Goal: Task Accomplishment & Management: Use online tool/utility

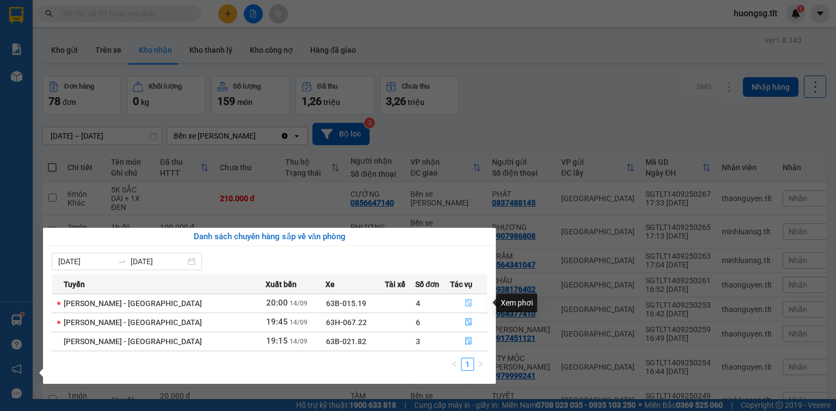
click at [469, 296] on button "button" at bounding box center [469, 303] width 36 height 17
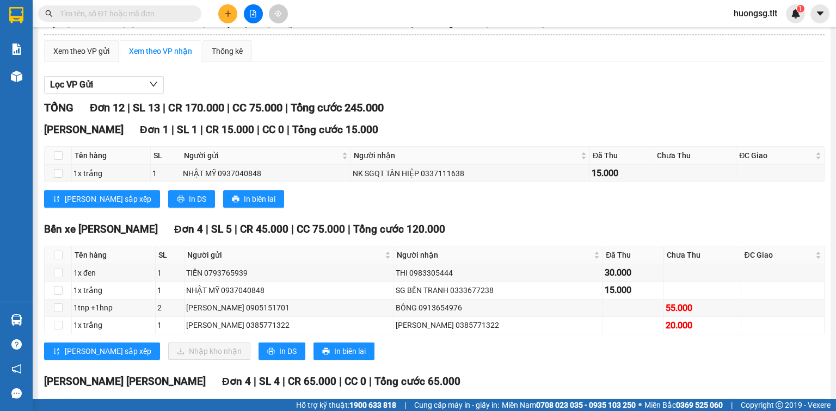
scroll to position [218, 0]
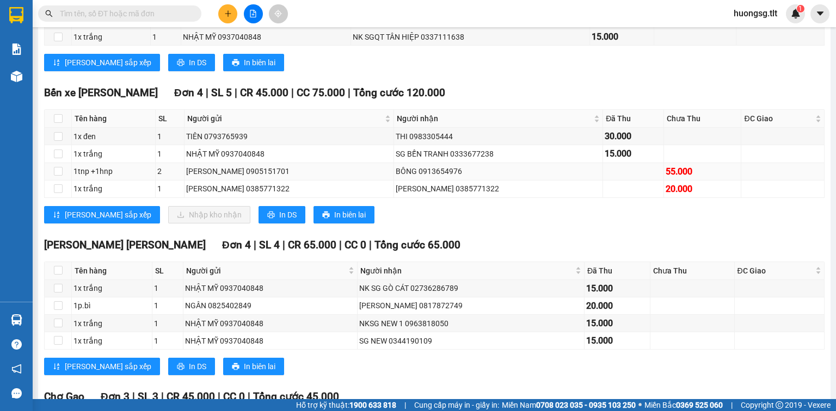
click at [396, 177] on div "BÔNG 0913654976" at bounding box center [499, 171] width 206 height 12
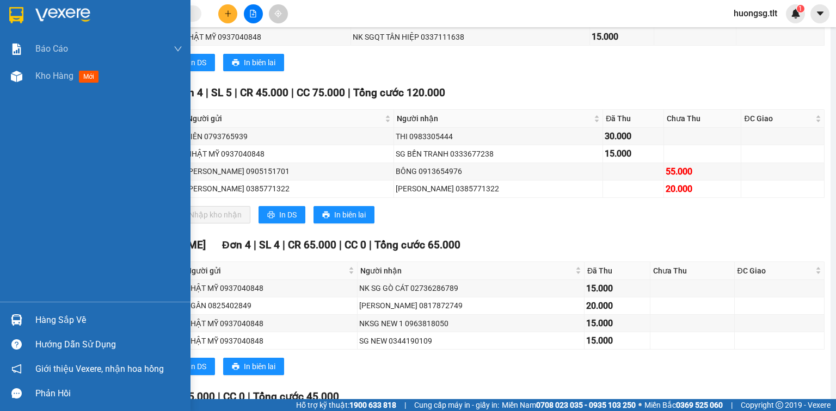
click at [10, 328] on div at bounding box center [16, 320] width 19 height 19
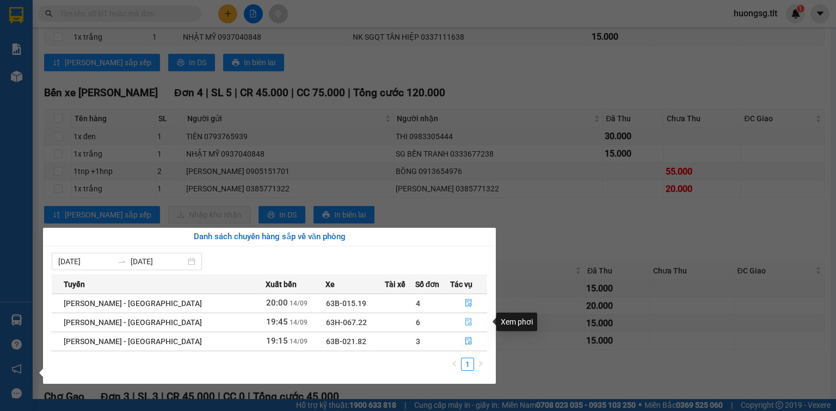
click at [474, 329] on button "button" at bounding box center [469, 322] width 36 height 17
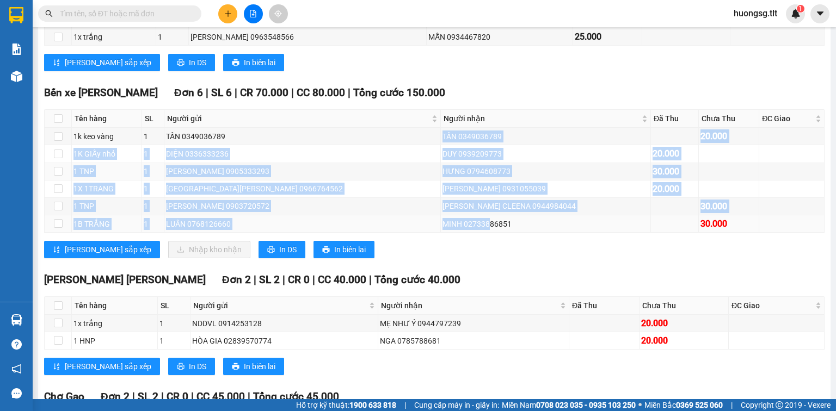
drag, startPoint x: 366, startPoint y: 146, endPoint x: 416, endPoint y: 235, distance: 101.6
click at [416, 233] on tbody "1k [PERSON_NAME] 1 TẤN 0349036789 TẤN 0349036789 20.000 1K GIẤy nhỏ 1 DIỆN 0336…" at bounding box center [435, 180] width 780 height 105
click at [442, 230] on div "MINH 02733886851" at bounding box center [545, 224] width 206 height 12
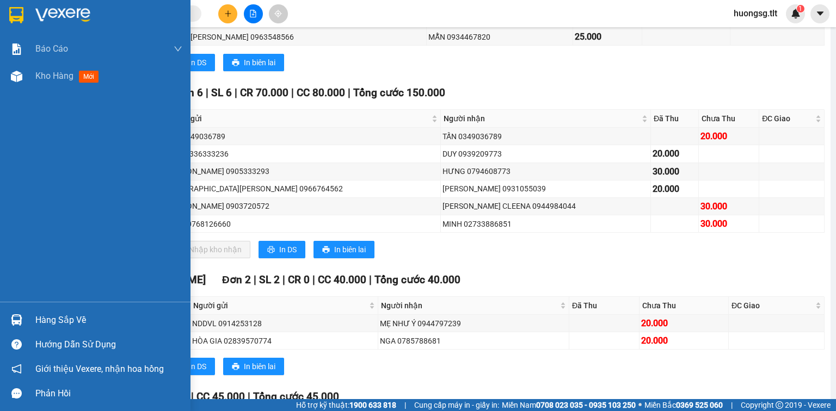
click at [8, 309] on div "Hàng sắp về" at bounding box center [95, 320] width 190 height 24
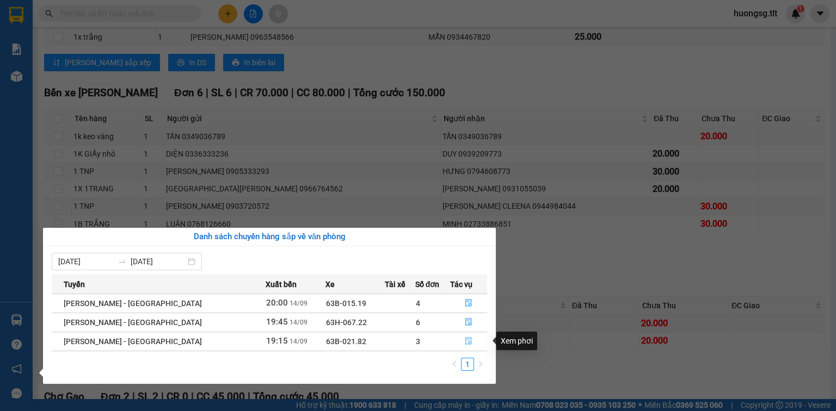
click at [454, 342] on button "button" at bounding box center [469, 341] width 36 height 17
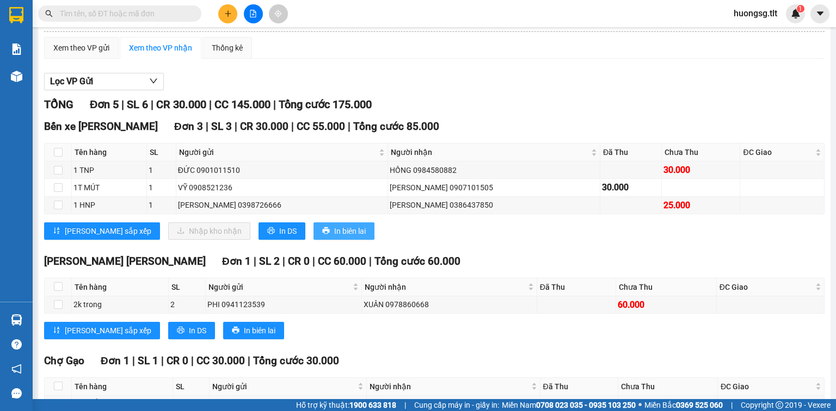
scroll to position [77, 0]
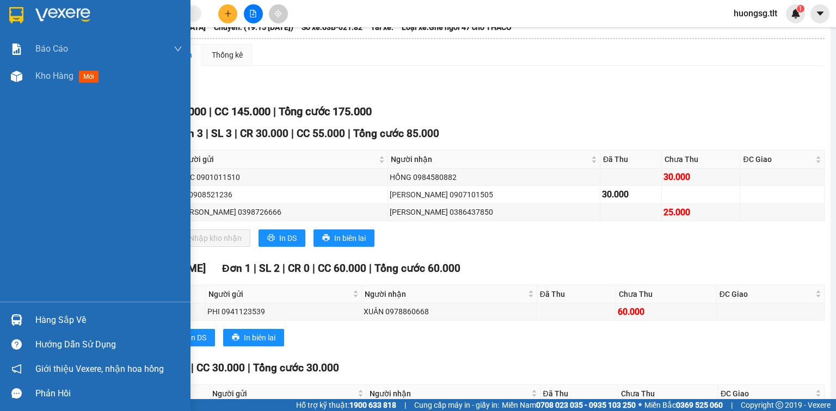
click at [2, 328] on div "Hàng sắp về" at bounding box center [95, 320] width 190 height 24
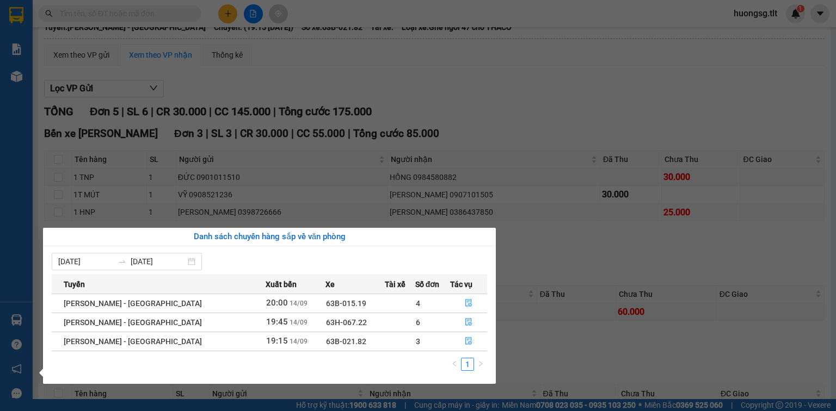
click at [376, 145] on section "Kết quả [PERSON_NAME] ( 0 ) Bộ lọc Ngày tạo [PERSON_NAME] nhất No Data huongsg.…" at bounding box center [418, 205] width 836 height 411
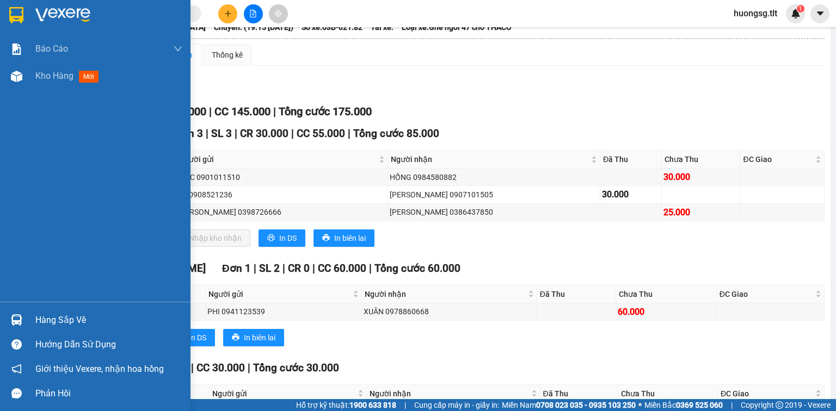
click at [2, 316] on div "Hàng sắp về" at bounding box center [95, 320] width 190 height 24
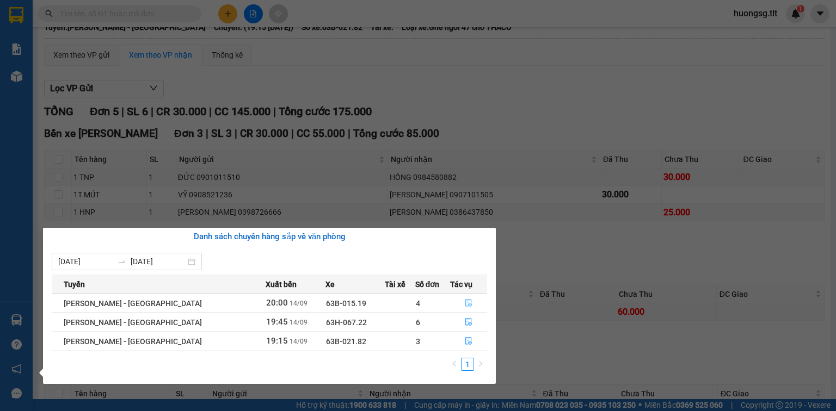
click at [460, 298] on button "button" at bounding box center [469, 303] width 36 height 17
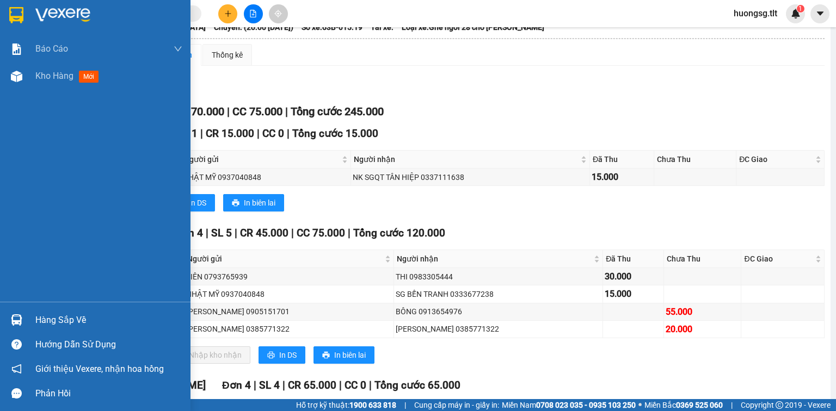
click at [1, 320] on div "Hàng sắp về" at bounding box center [95, 320] width 190 height 24
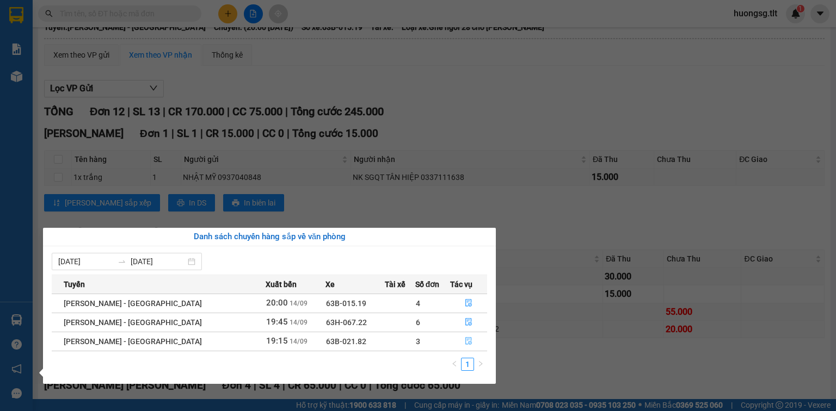
click at [468, 341] on button "button" at bounding box center [469, 341] width 36 height 17
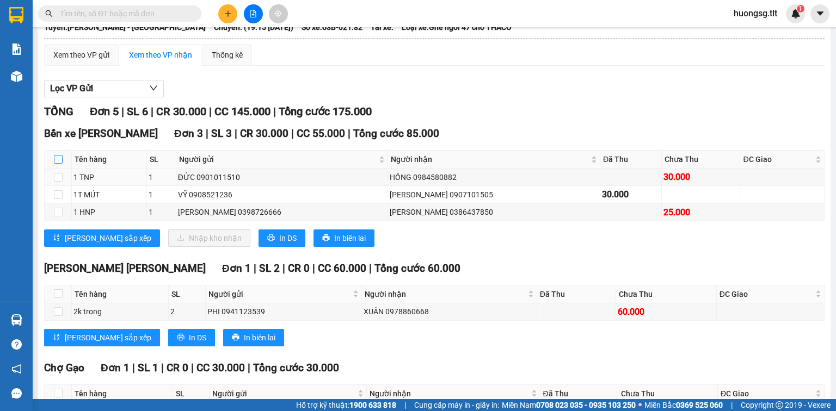
click at [57, 164] on input "checkbox" at bounding box center [58, 159] width 9 height 9
checkbox input "true"
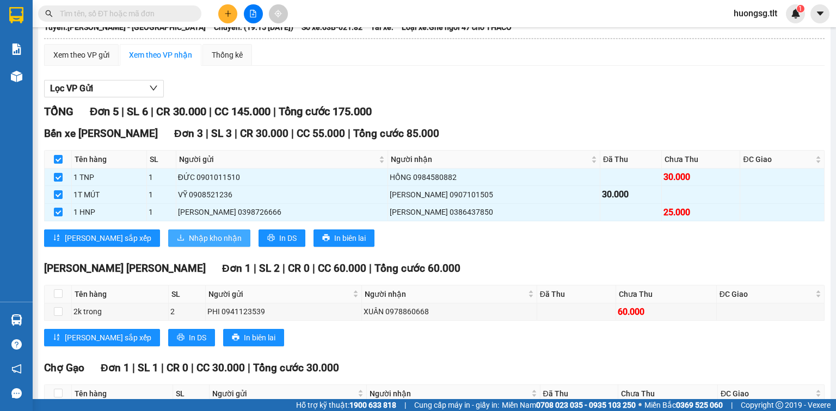
click at [189, 244] on span "Nhập kho nhận" at bounding box center [215, 238] width 53 height 12
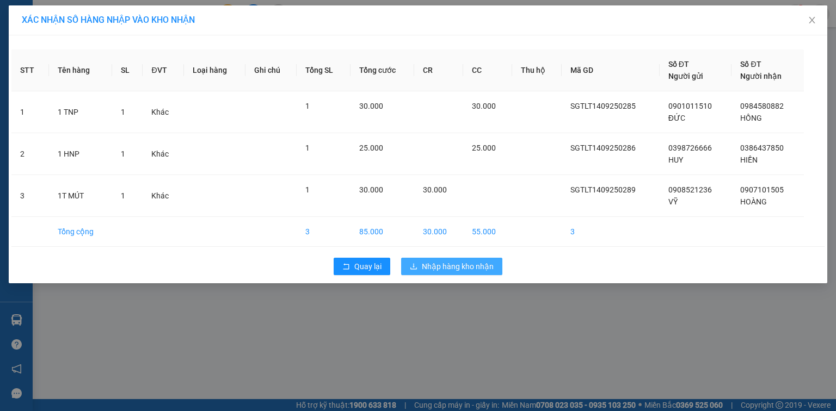
click at [442, 268] on span "Nhập hàng kho nhận" at bounding box center [458, 267] width 72 height 12
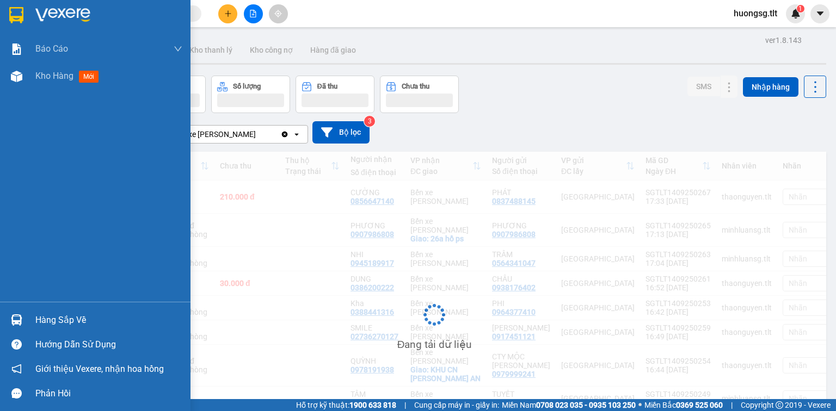
click at [11, 325] on img at bounding box center [16, 319] width 11 height 11
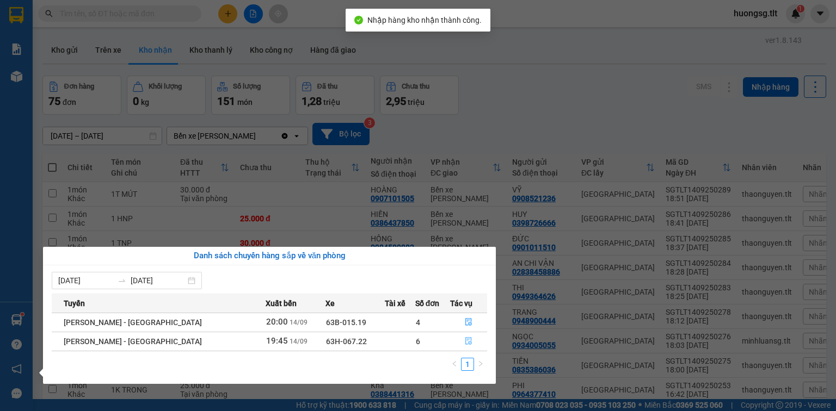
click at [467, 335] on button "button" at bounding box center [469, 341] width 36 height 17
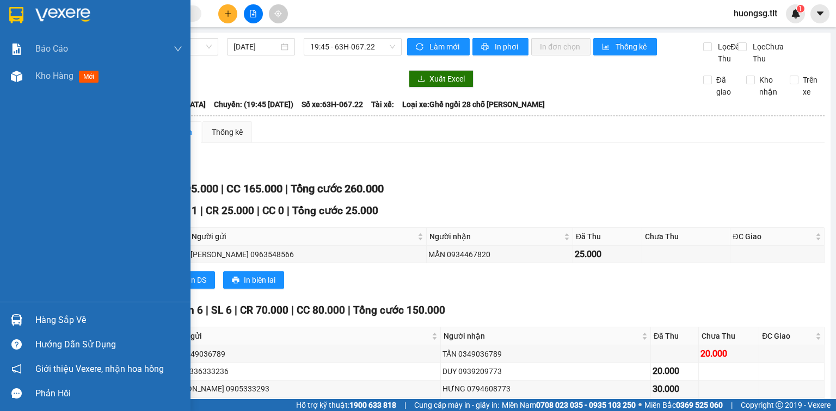
drag, startPoint x: 63, startPoint y: 70, endPoint x: 449, endPoint y: 0, distance: 392.0
click at [63, 71] on span "Kho hàng" at bounding box center [54, 76] width 38 height 10
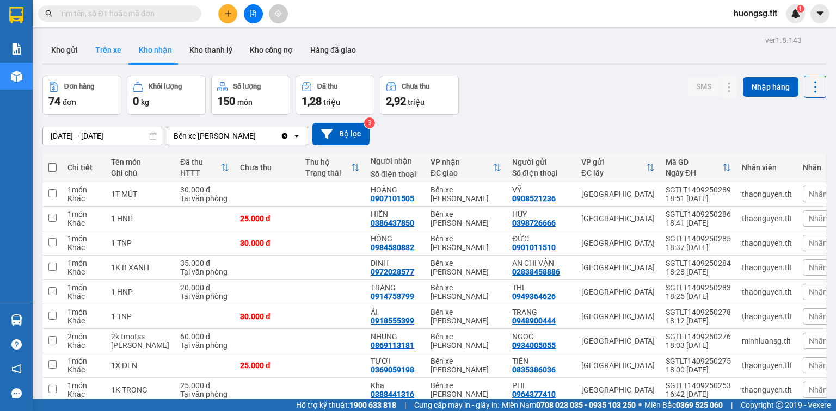
drag, startPoint x: 120, startPoint y: 48, endPoint x: 126, endPoint y: 79, distance: 32.1
click at [120, 48] on button "Trên xe" at bounding box center [109, 50] width 44 height 26
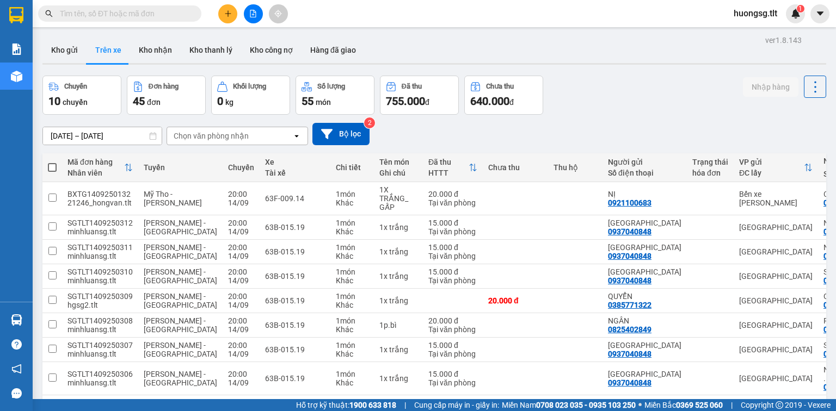
click at [255, 11] on icon "file-add" at bounding box center [253, 14] width 6 height 8
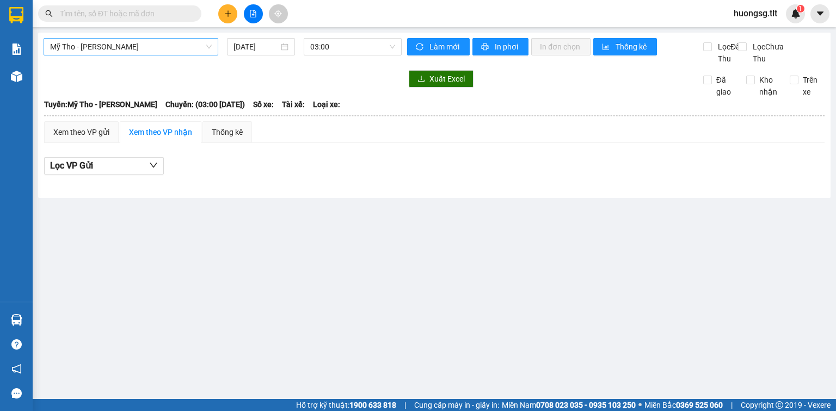
drag, startPoint x: 118, startPoint y: 45, endPoint x: 131, endPoint y: 54, distance: 15.6
click at [119, 46] on span "Mỹ Tho - [PERSON_NAME]" at bounding box center [131, 47] width 162 height 16
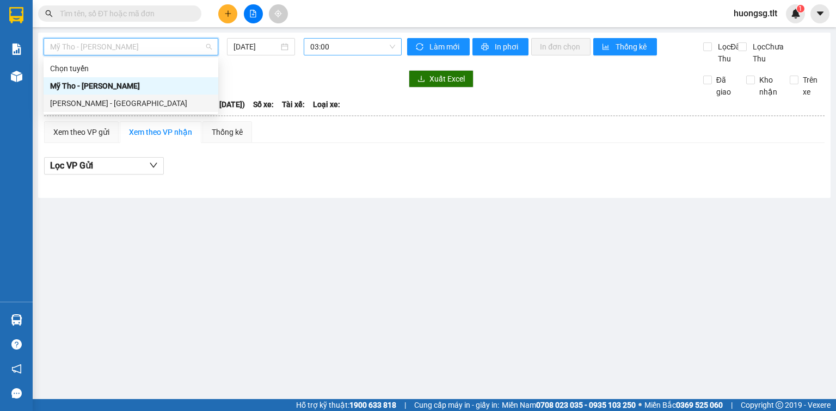
click at [334, 54] on span "03:00" at bounding box center [352, 47] width 85 height 16
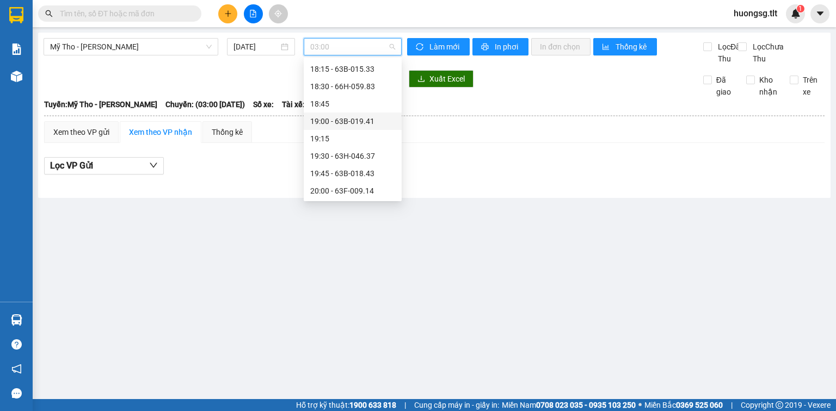
scroll to position [1619, 0]
click at [363, 176] on div "20:00 - 63F-009.14" at bounding box center [352, 173] width 85 height 12
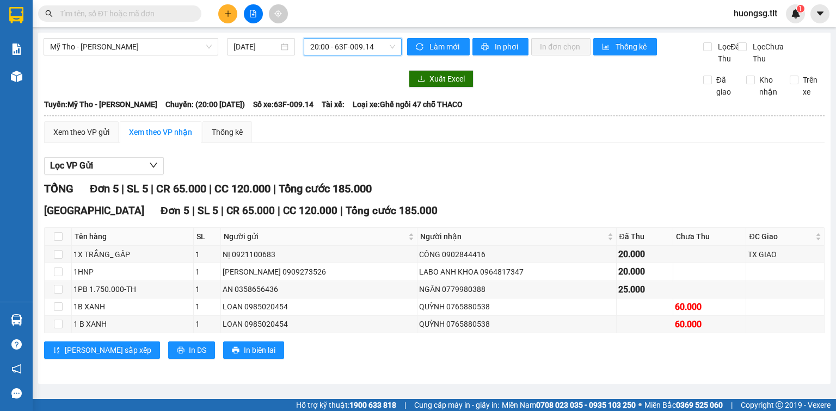
drag, startPoint x: 353, startPoint y: 50, endPoint x: 361, endPoint y: 102, distance: 53.0
click at [353, 50] on span "20:00 - 63F-009.14" at bounding box center [352, 47] width 85 height 16
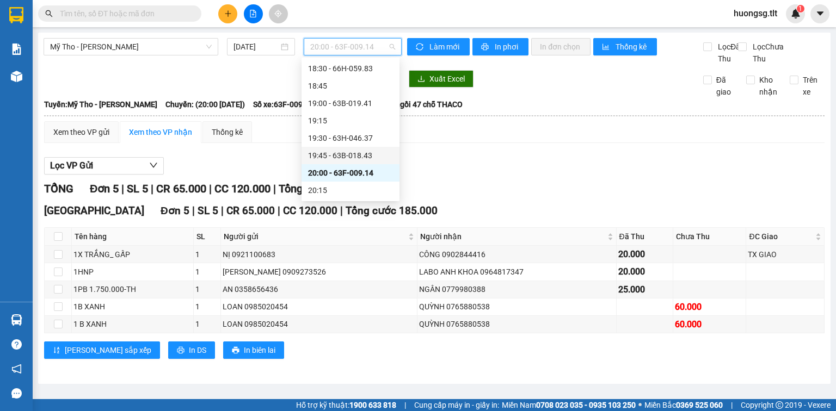
click at [374, 158] on div "19:45 - 63B-018.43" at bounding box center [350, 156] width 85 height 12
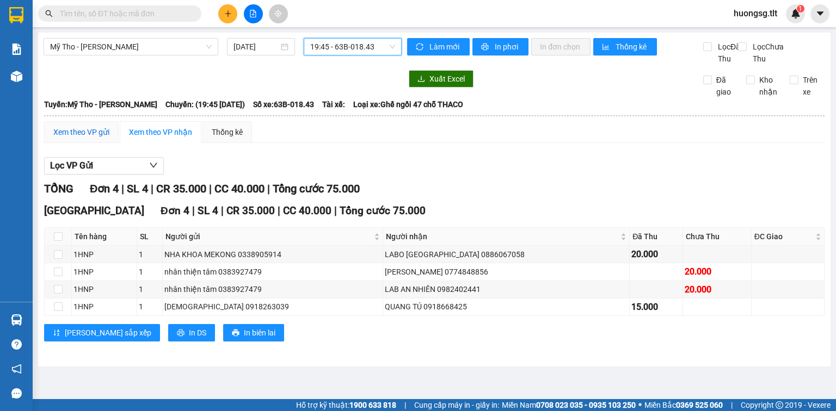
click at [85, 138] on div "Xem theo VP gửi" at bounding box center [81, 132] width 56 height 12
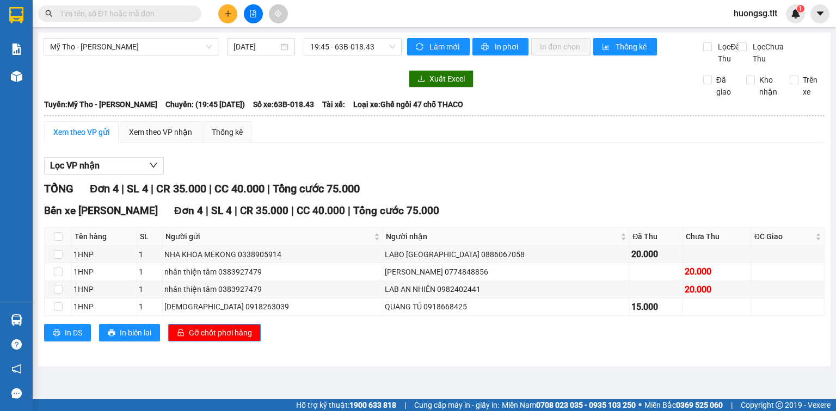
drag, startPoint x: 359, startPoint y: 45, endPoint x: 388, endPoint y: 74, distance: 40.8
click at [359, 46] on span "19:45 - 63B-018.43" at bounding box center [352, 47] width 85 height 16
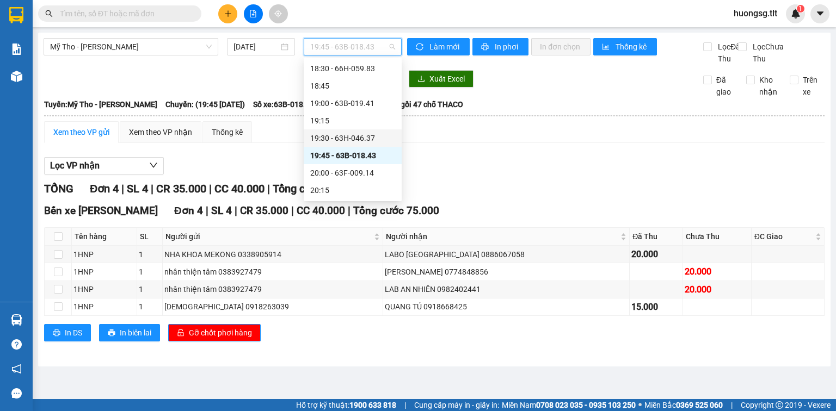
click at [372, 135] on div "19:30 - 63H-046.37" at bounding box center [352, 138] width 85 height 12
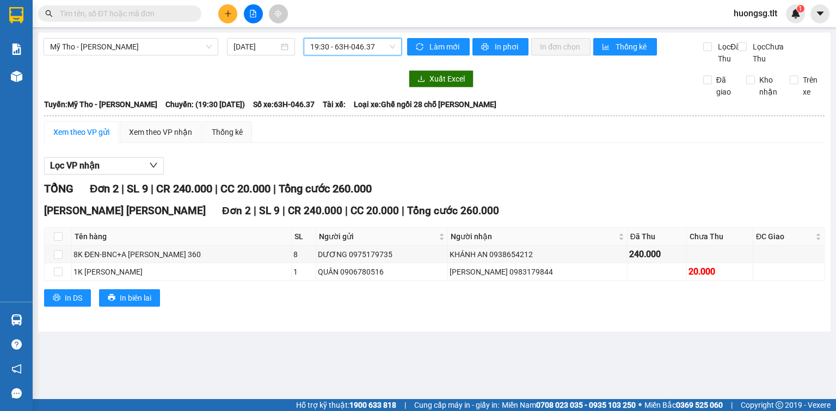
click at [348, 47] on span "19:30 - 63H-046.37" at bounding box center [352, 47] width 85 height 16
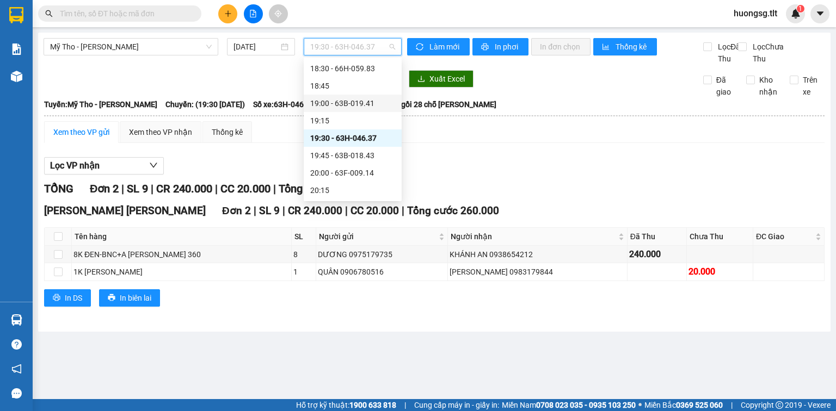
click at [362, 106] on div "19:00 - 63B-019.41" at bounding box center [352, 103] width 85 height 12
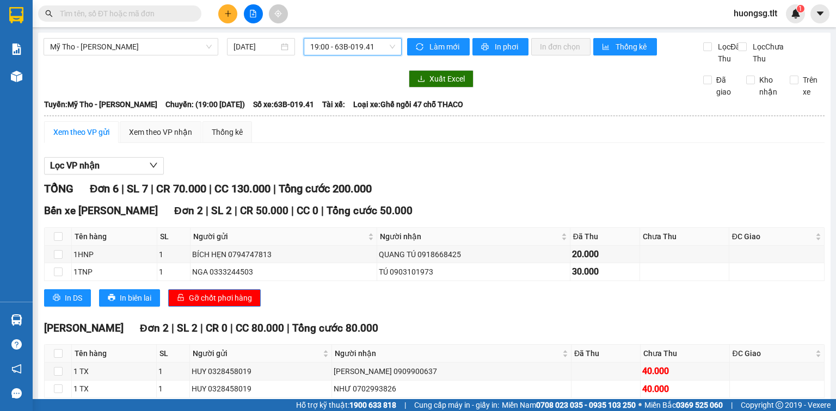
click at [326, 50] on span "19:00 - 63B-019.41" at bounding box center [352, 47] width 85 height 16
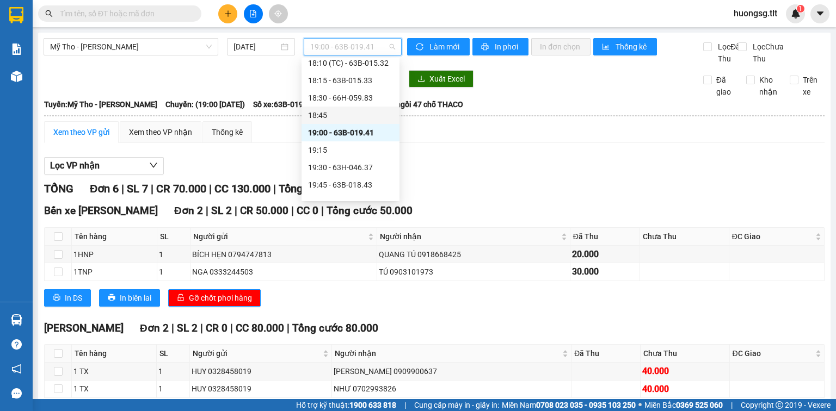
scroll to position [1576, 0]
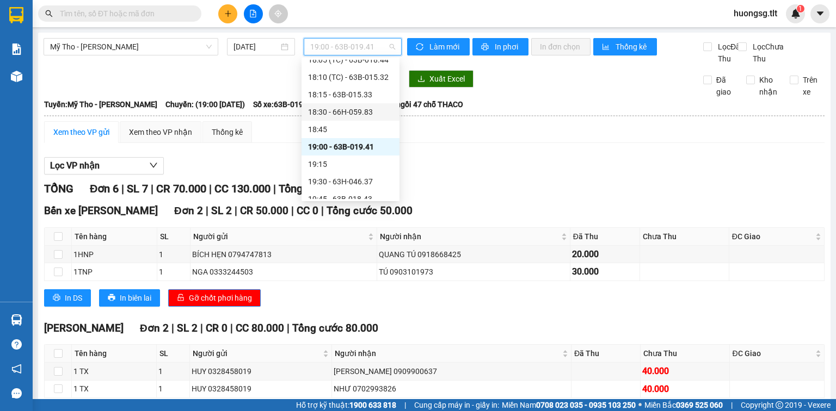
click at [336, 112] on div "18:30 - 66H-059.83" at bounding box center [350, 112] width 85 height 12
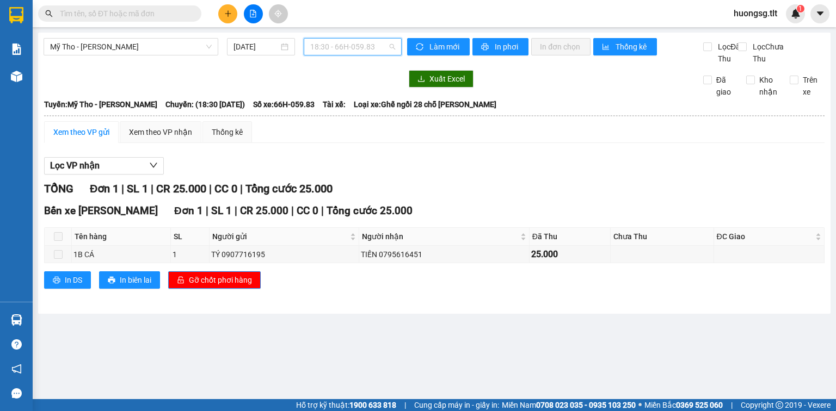
click at [352, 50] on span "18:30 - 66H-059.83" at bounding box center [352, 47] width 85 height 16
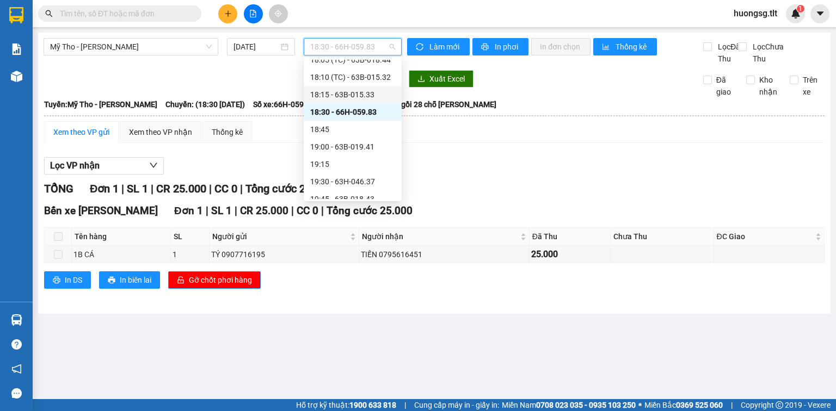
drag, startPoint x: 346, startPoint y: 90, endPoint x: 347, endPoint y: 85, distance: 5.5
click at [346, 91] on div "18:15 - 63B-015.33" at bounding box center [352, 95] width 85 height 12
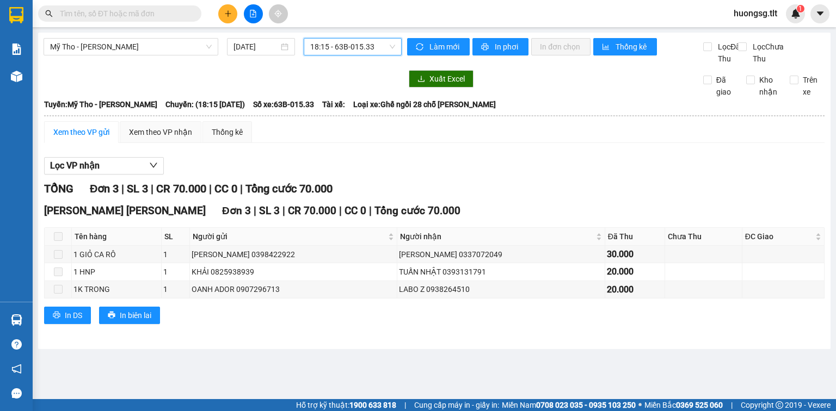
click at [357, 51] on span "18:15 - 63B-015.33" at bounding box center [352, 47] width 85 height 16
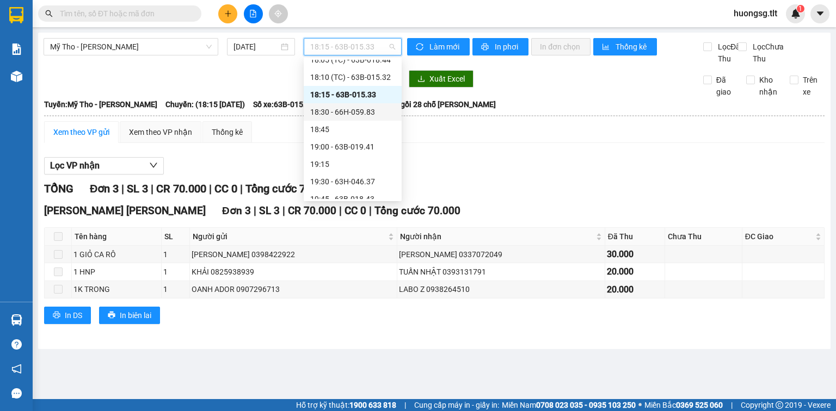
scroll to position [1532, 0]
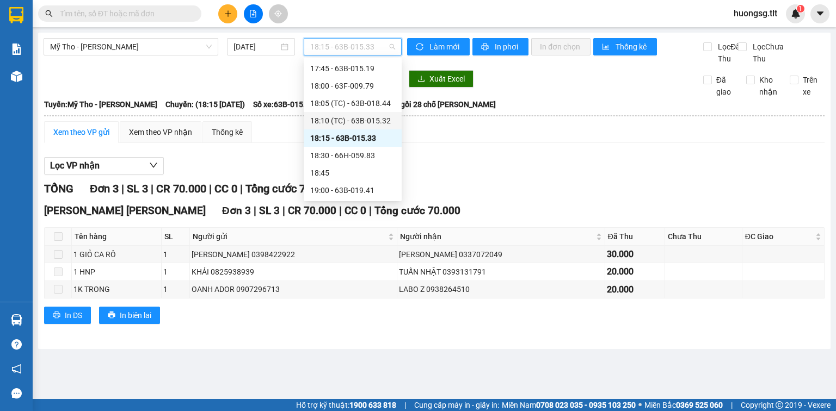
click at [349, 119] on div "18:10 (TC) - 63B-015.32" at bounding box center [352, 121] width 85 height 12
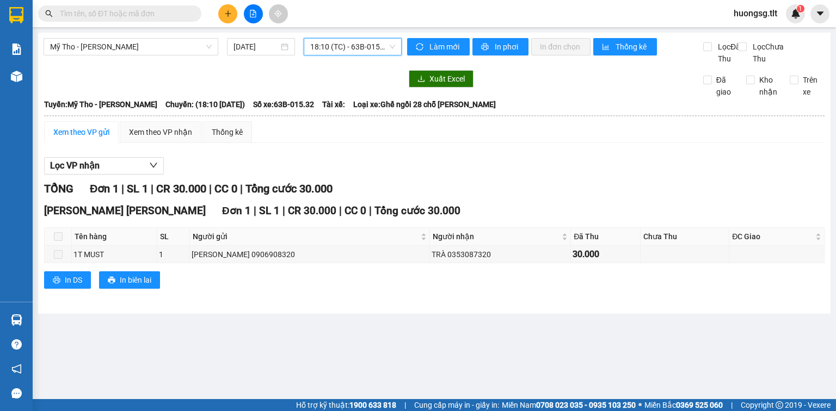
click at [346, 51] on span "18:10 (TC) - 63B-015.32" at bounding box center [352, 47] width 85 height 16
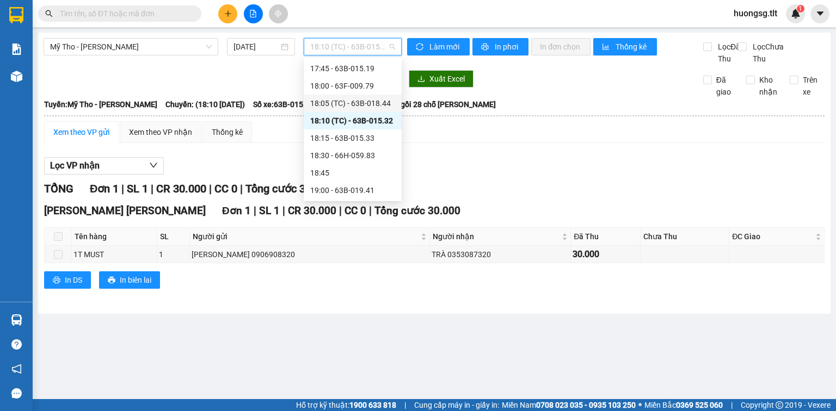
click at [357, 104] on div "18:05 (TC) - 63B-018.44" at bounding box center [352, 103] width 85 height 12
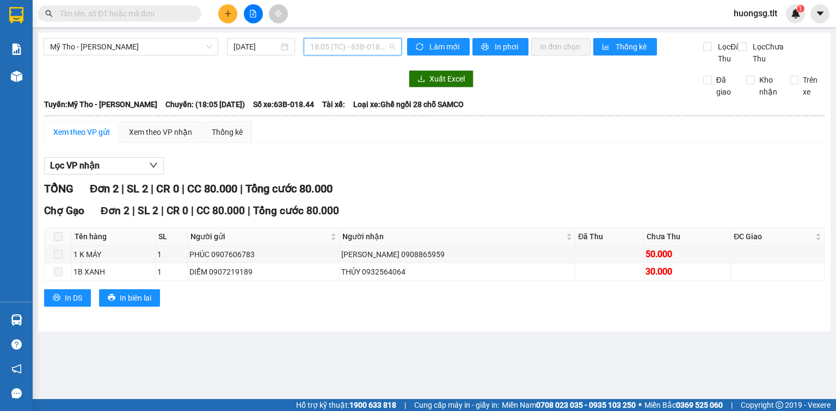
click at [363, 48] on span "18:05 (TC) - 63B-018.44" at bounding box center [352, 47] width 85 height 16
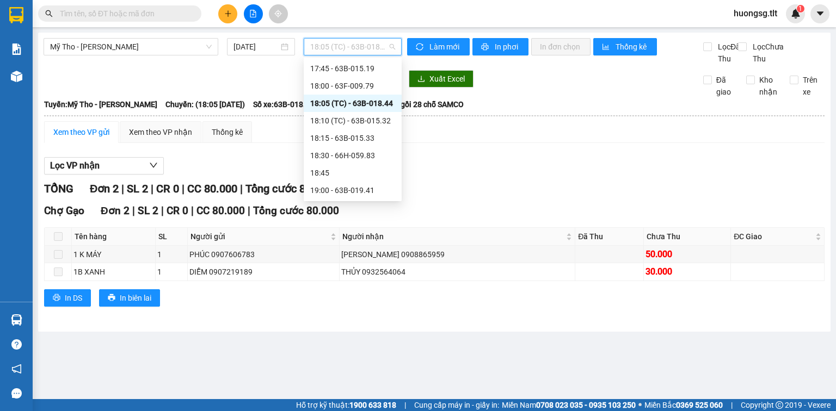
click at [353, 89] on div "18:00 - 63F-009.79" at bounding box center [352, 86] width 85 height 12
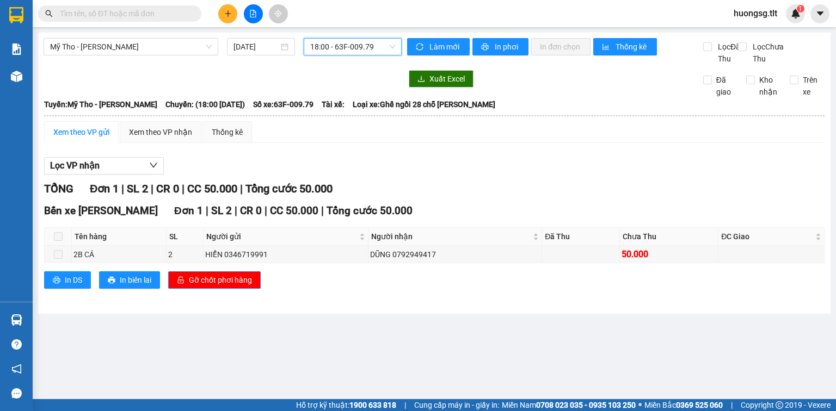
click at [360, 51] on span "18:00 - 63F-009.79" at bounding box center [352, 47] width 85 height 16
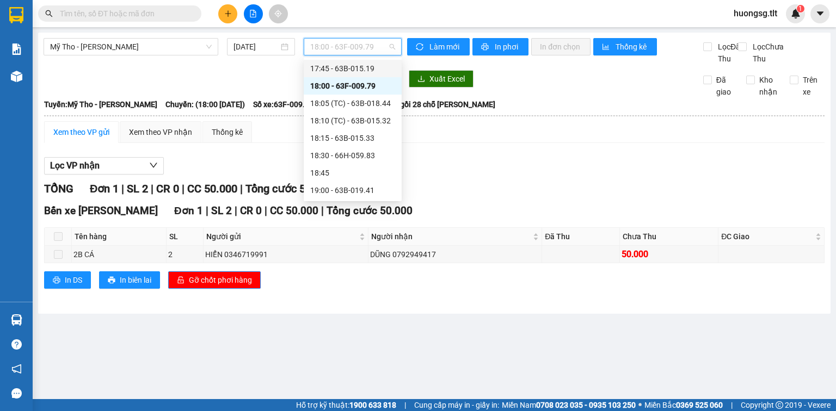
click at [359, 71] on div "17:45 - 63B-015.19" at bounding box center [352, 69] width 85 height 12
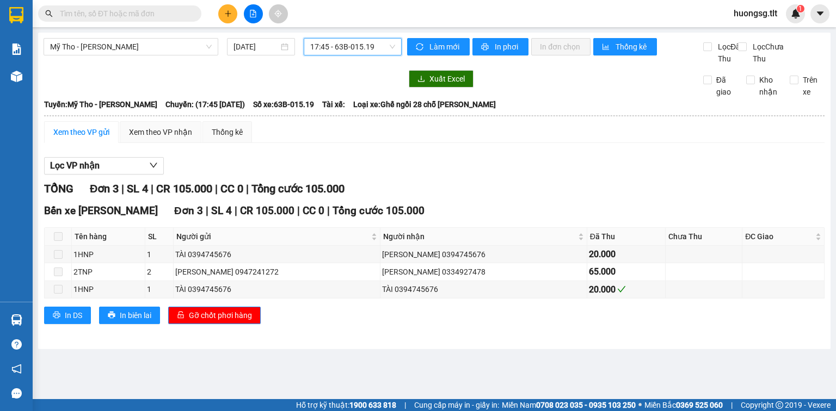
click at [26, 322] on div "Hàng sắp về" at bounding box center [16, 320] width 33 height 24
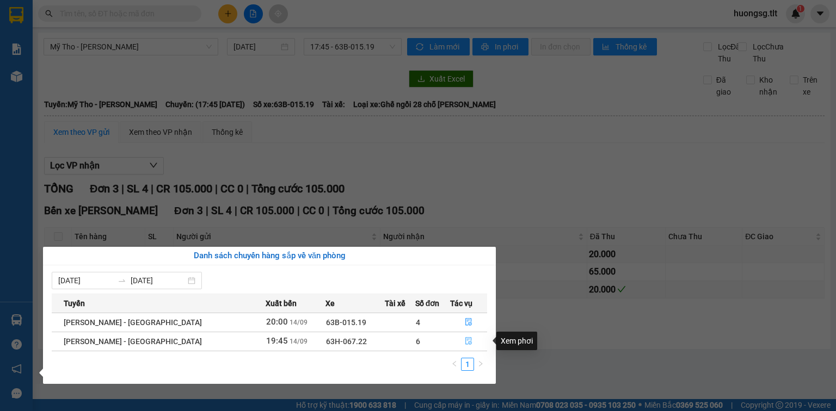
click at [465, 341] on icon "file-done" at bounding box center [469, 341] width 8 height 8
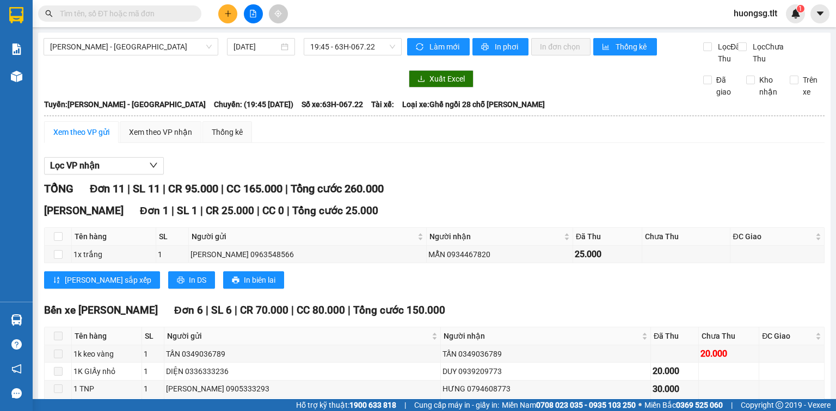
click at [150, 13] on input "text" at bounding box center [124, 14] width 128 height 12
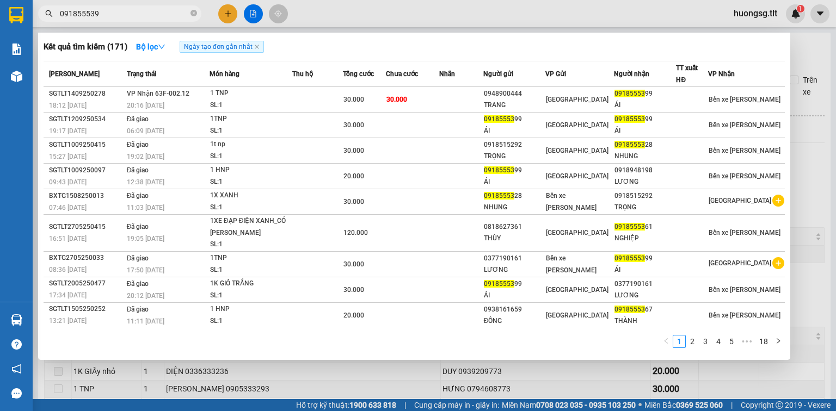
type input "0918555399"
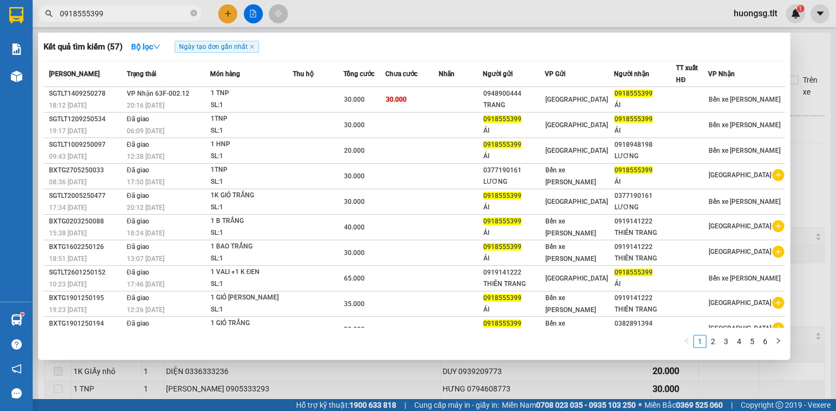
click at [193, 12] on icon "close-circle" at bounding box center [193, 13] width 7 height 7
